Goal: Task Accomplishment & Management: Complete application form

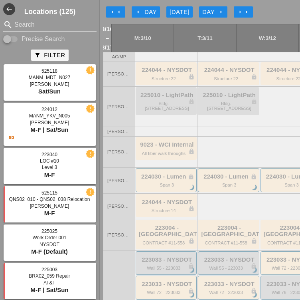
click at [240, 14] on icon "arrow_right" at bounding box center [240, 12] width 6 height 6
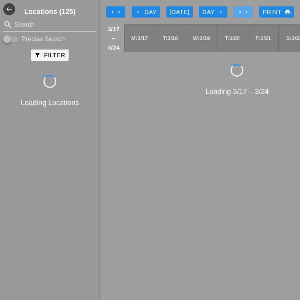
click at [240, 14] on icon "arrow_right" at bounding box center [240, 12] width 6 height 6
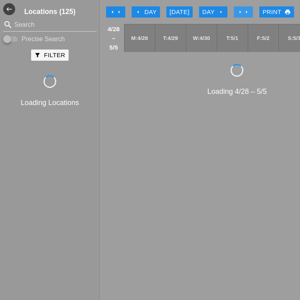
click at [240, 14] on icon "arrow_right" at bounding box center [240, 12] width 6 height 6
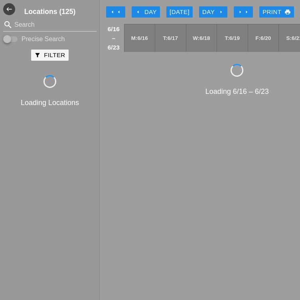
click at [240, 14] on icon "arrow_right" at bounding box center [240, 12] width 6 height 6
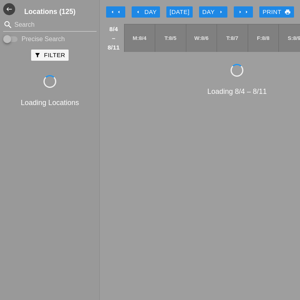
click at [239, 15] on button "arrow_right arrow_right" at bounding box center [243, 11] width 19 height 11
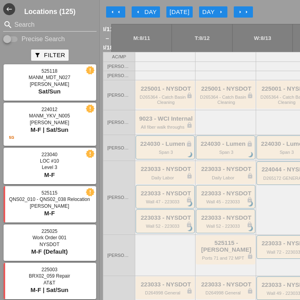
click at [195, 57] on div at bounding box center [225, 56] width 60 height 9
click at [236, 10] on button "arrow_right arrow_right" at bounding box center [243, 11] width 19 height 11
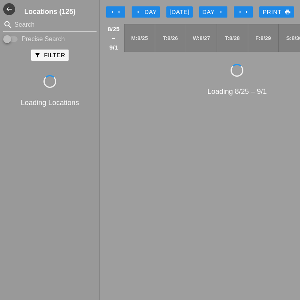
click at [236, 10] on button "arrow_right arrow_right" at bounding box center [243, 11] width 19 height 11
click at [235, 10] on button "arrow_right arrow_right" at bounding box center [243, 11] width 19 height 11
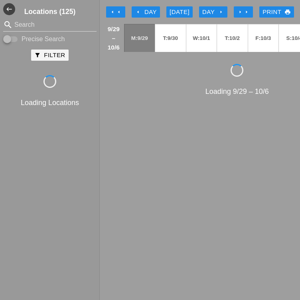
click at [243, 11] on icon "arrow_right" at bounding box center [240, 12] width 6 height 6
click at [151, 12] on div "arrow_left Day" at bounding box center [146, 12] width 22 height 9
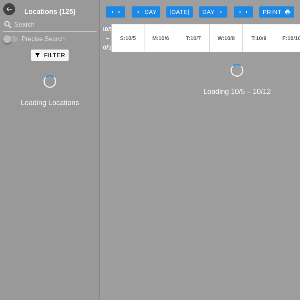
click at [112, 11] on icon "arrow_left" at bounding box center [112, 12] width 6 height 6
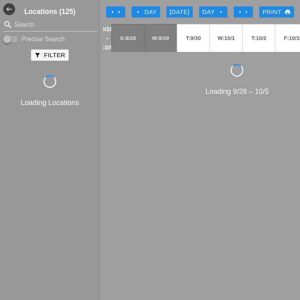
click at [221, 12] on icon "arrow_right" at bounding box center [221, 12] width 6 height 6
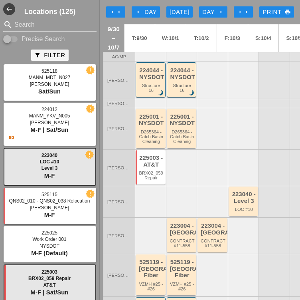
click at [137, 9] on icon "arrow_left" at bounding box center [138, 12] width 6 height 6
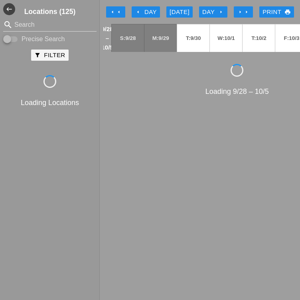
click at [124, 9] on button "arrow_left arrow_left" at bounding box center [115, 11] width 19 height 11
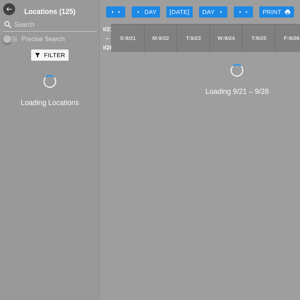
click at [140, 10] on icon "arrow_left" at bounding box center [138, 12] width 6 height 6
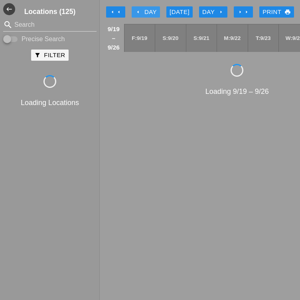
click at [140, 10] on icon "arrow_left" at bounding box center [138, 12] width 6 height 6
click at [142, 16] on div "arrow_left Day" at bounding box center [146, 12] width 22 height 9
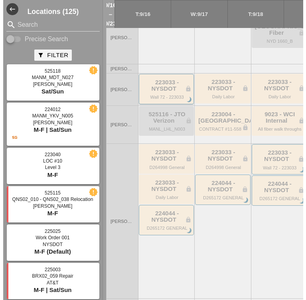
scroll to position [199, 0]
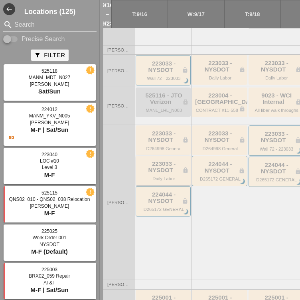
click at [153, 181] on div "Daily Labor" at bounding box center [164, 178] width 50 height 5
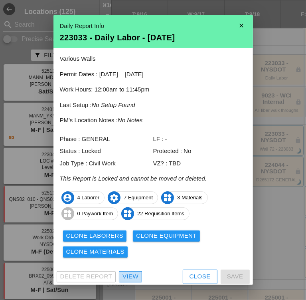
drag, startPoint x: 129, startPoint y: 277, endPoint x: 127, endPoint y: 272, distance: 5.4
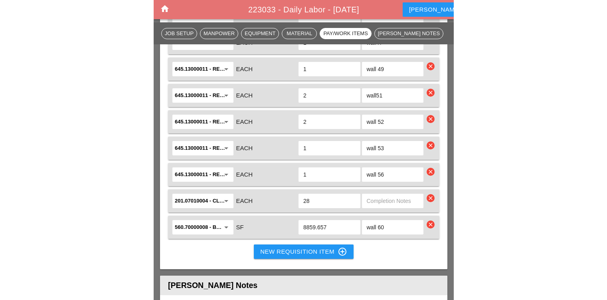
scroll to position [1516, 0]
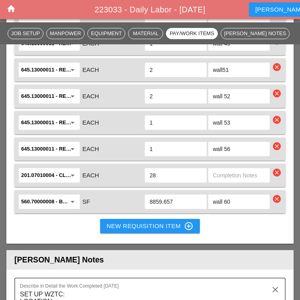
click at [128, 221] on div "New Requisition Item control_point" at bounding box center [150, 226] width 87 height 10
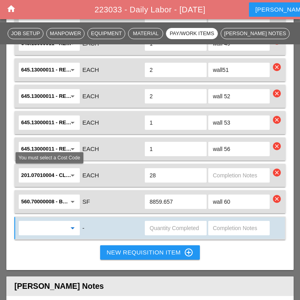
click at [33, 221] on input "text" at bounding box center [43, 227] width 45 height 13
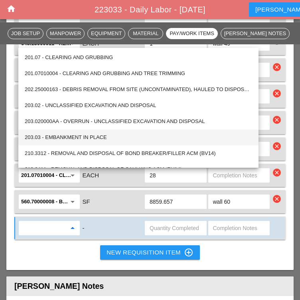
click at [43, 137] on div "203.03 - EMBANKMENT IN PLACE" at bounding box center [138, 137] width 227 height 10
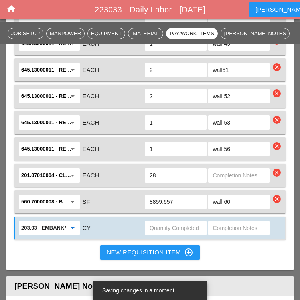
click at [44, 221] on input "203.03 - EMBANKMENT IN PLACE" at bounding box center [43, 227] width 45 height 13
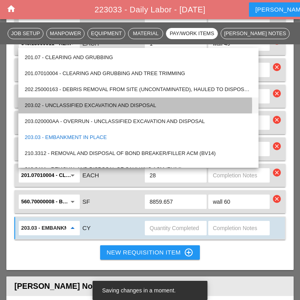
click at [48, 105] on div "203.02 - UNCLASSIFIED EXCAVATION AND DISPOSAL" at bounding box center [138, 106] width 227 height 10
type input "203.02 - UNCLASSIFIED EXCAVATION AND DISPOSAL"
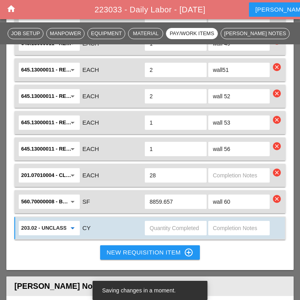
click at [159, 221] on input "text" at bounding box center [176, 227] width 52 height 13
type input "10"
click at [224, 221] on input "text" at bounding box center [239, 227] width 52 height 13
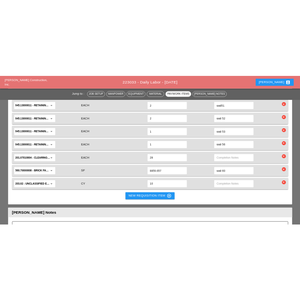
scroll to position [1436, 0]
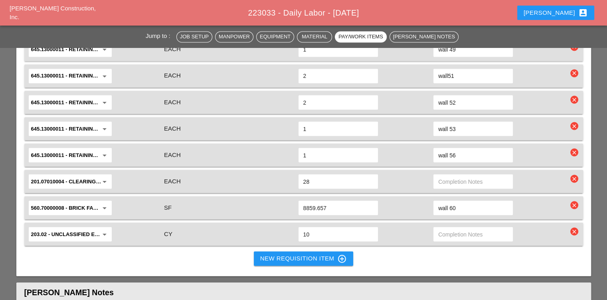
click at [283, 253] on div "New Requisition Item control_point" at bounding box center [303, 258] width 87 height 10
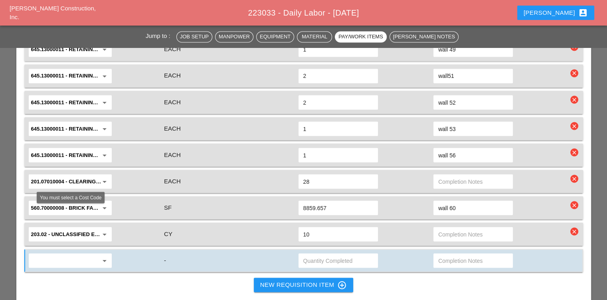
click at [46, 254] on input "text" at bounding box center [64, 260] width 67 height 13
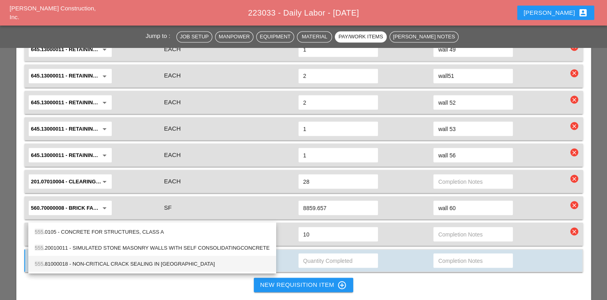
click at [65, 268] on div "555 .81000018 - NON-CRITICAL CRACK SEALING IN PCC" at bounding box center [152, 264] width 235 height 10
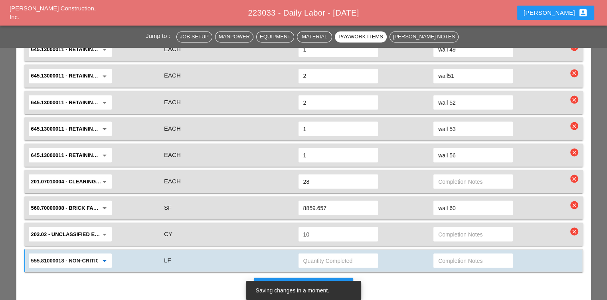
type input "555.81000018 - NON-CRITICAL CRACK SEALING IN PCC"
click at [300, 249] on div "555.81000018 - NON-CRITICAL CRACK SEALING IN PCC arrow_drop_down LF" at bounding box center [303, 260] width 559 height 23
click at [300, 254] on input "text" at bounding box center [338, 260] width 70 height 13
type input "25"
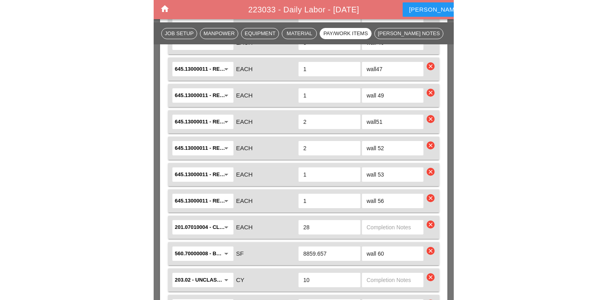
scroll to position [1516, 0]
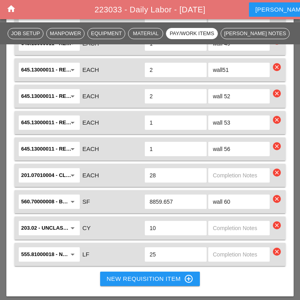
click at [112, 274] on div "New Requisition Item control_point" at bounding box center [150, 279] width 87 height 10
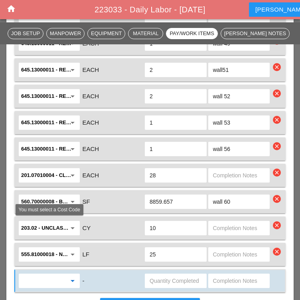
click at [40, 274] on input "text" at bounding box center [43, 280] width 45 height 13
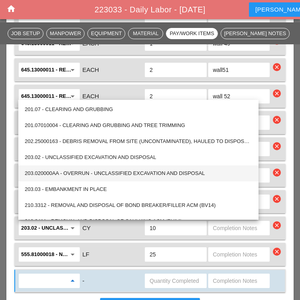
type input "6"
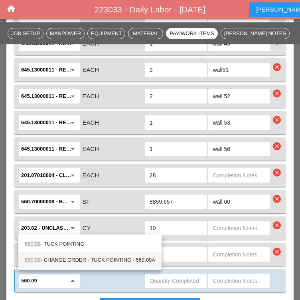
click at [119, 263] on div "560.09 - CHANGE ORDER - TUCK POINTING - 560.09A" at bounding box center [90, 260] width 130 height 10
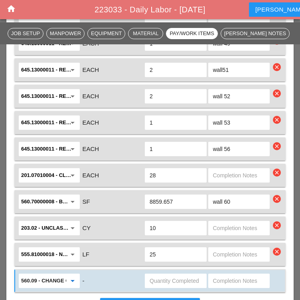
type input "560.09 - CHANGE ORDER - TUCK POINTING - 560.09A"
click at [169, 274] on input "text" at bounding box center [176, 280] width 52 height 13
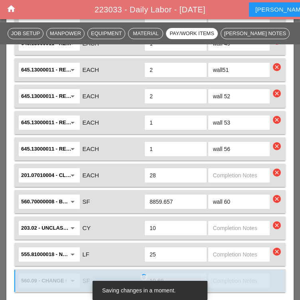
type input "10.69"
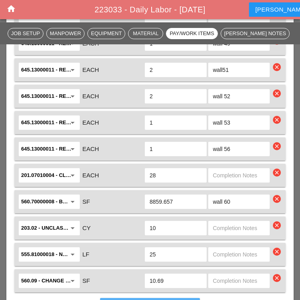
click at [116, 299] on div "New Requisition Item control_point" at bounding box center [150, 305] width 87 height 10
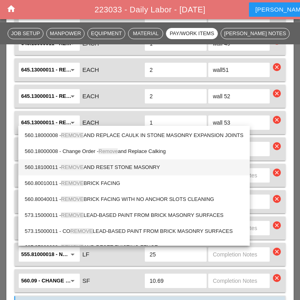
click at [96, 174] on div "560.18100011 - REMOVE AND RESET STONE MASONRY" at bounding box center [134, 167] width 219 height 16
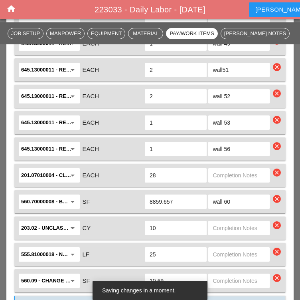
type input "560.18100011 - REMOVE AND RESET STONE MASONRY"
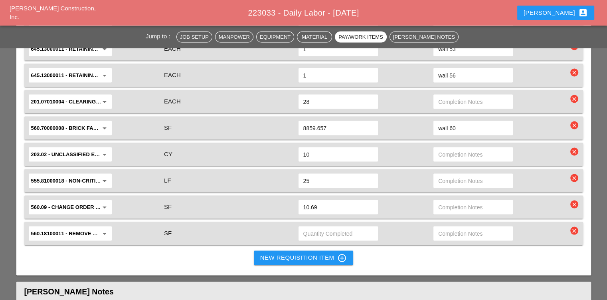
click at [300, 253] on div "New Requisition Item control_point" at bounding box center [303, 258] width 87 height 10
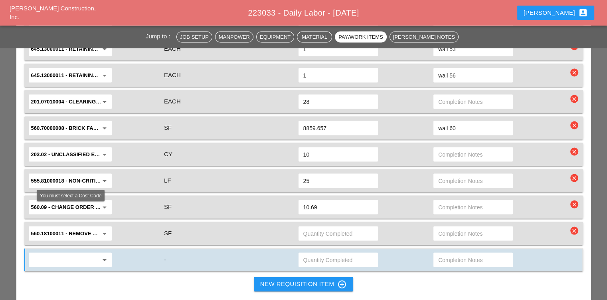
click at [88, 253] on input "text" at bounding box center [64, 259] width 67 height 13
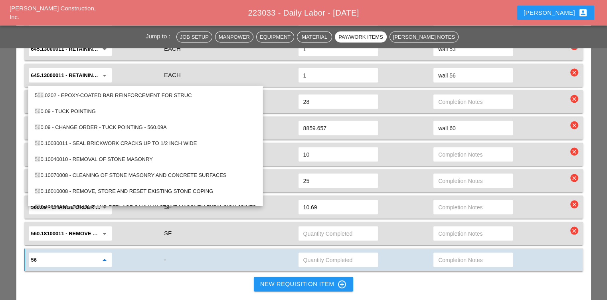
type input "56"
